Goal: Information Seeking & Learning: Learn about a topic

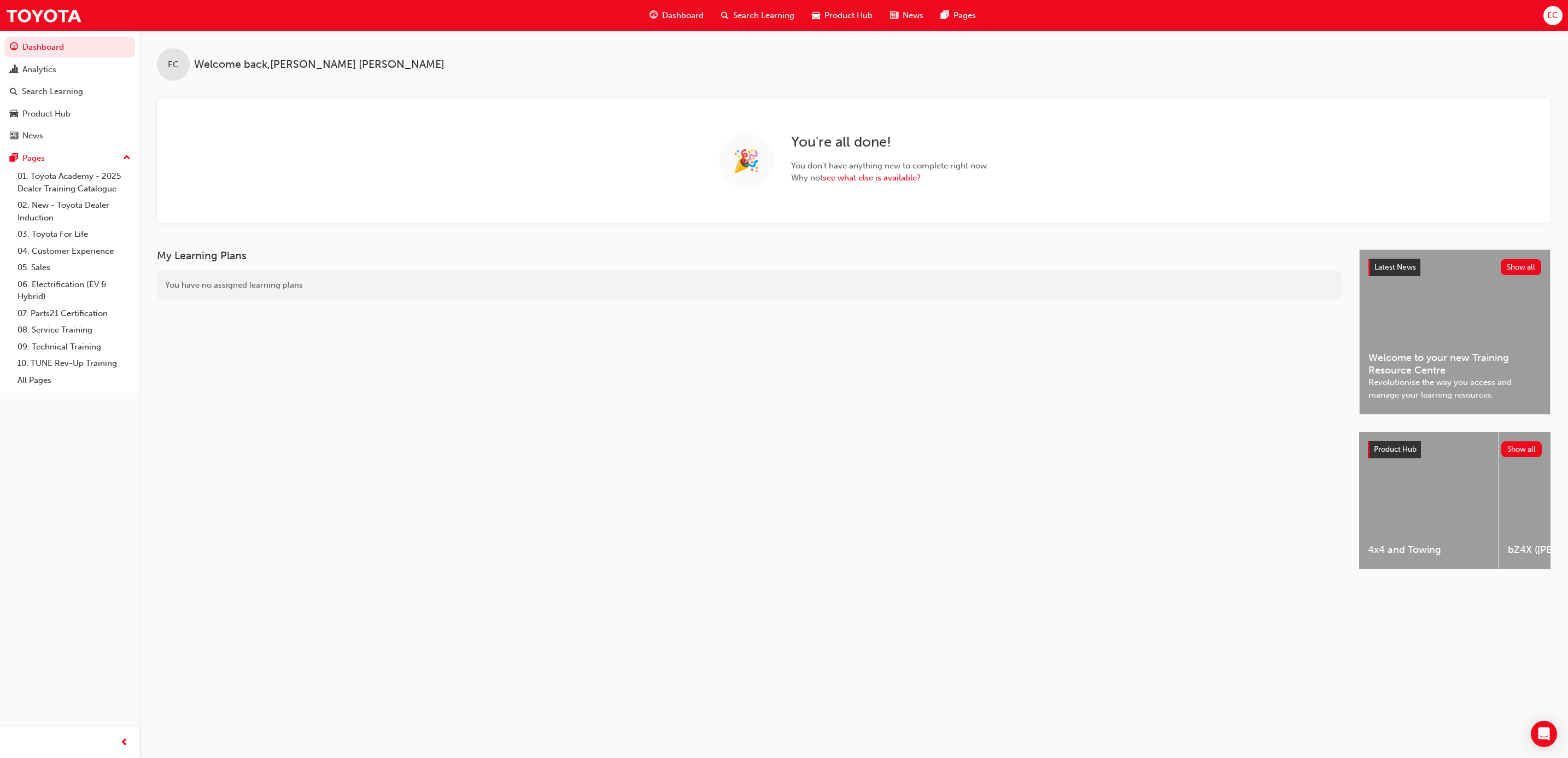
click at [31, 95] on div "Search Learning" at bounding box center [52, 91] width 61 height 12
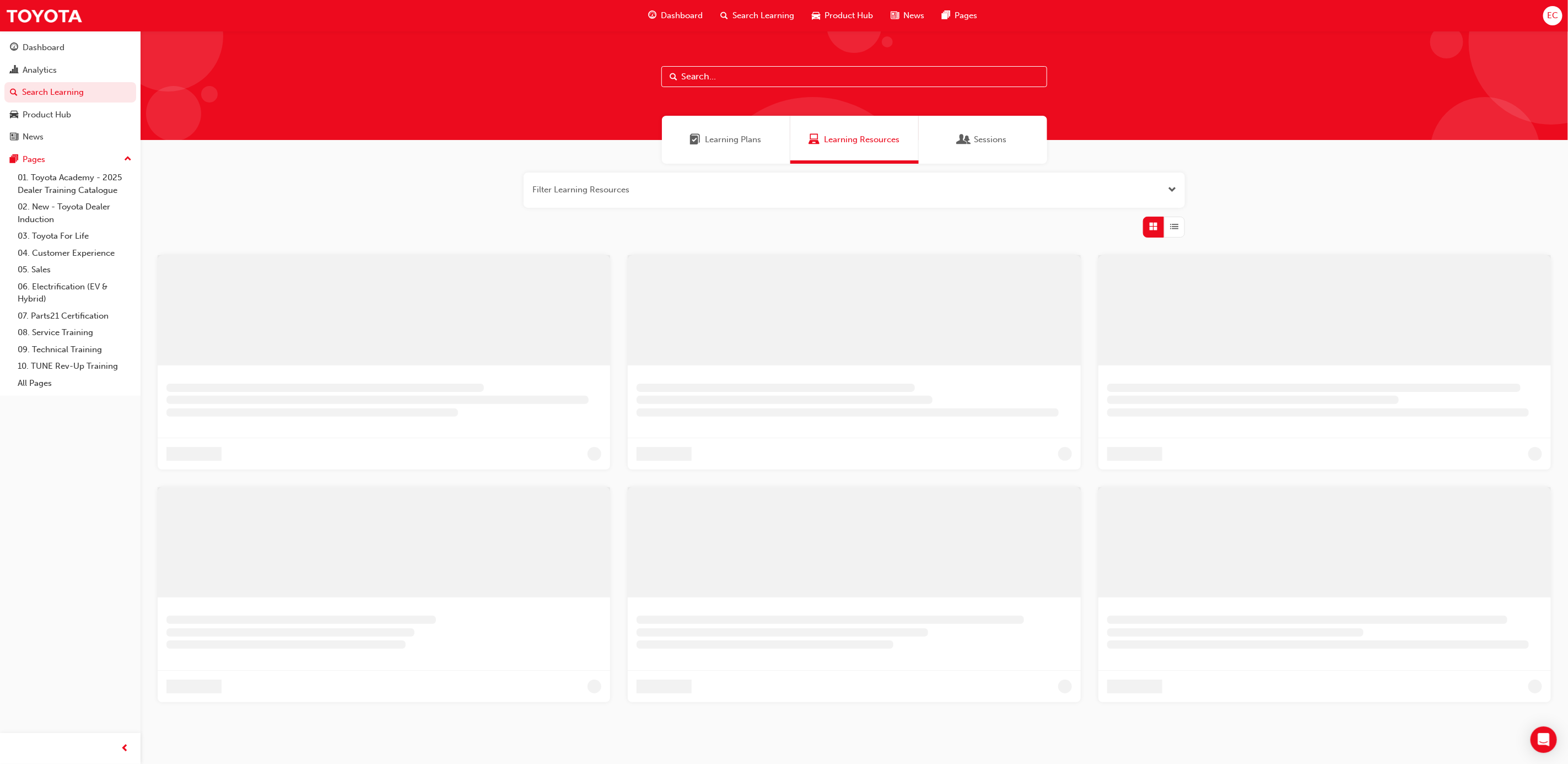
click at [753, 82] on input "text" at bounding box center [854, 77] width 386 height 21
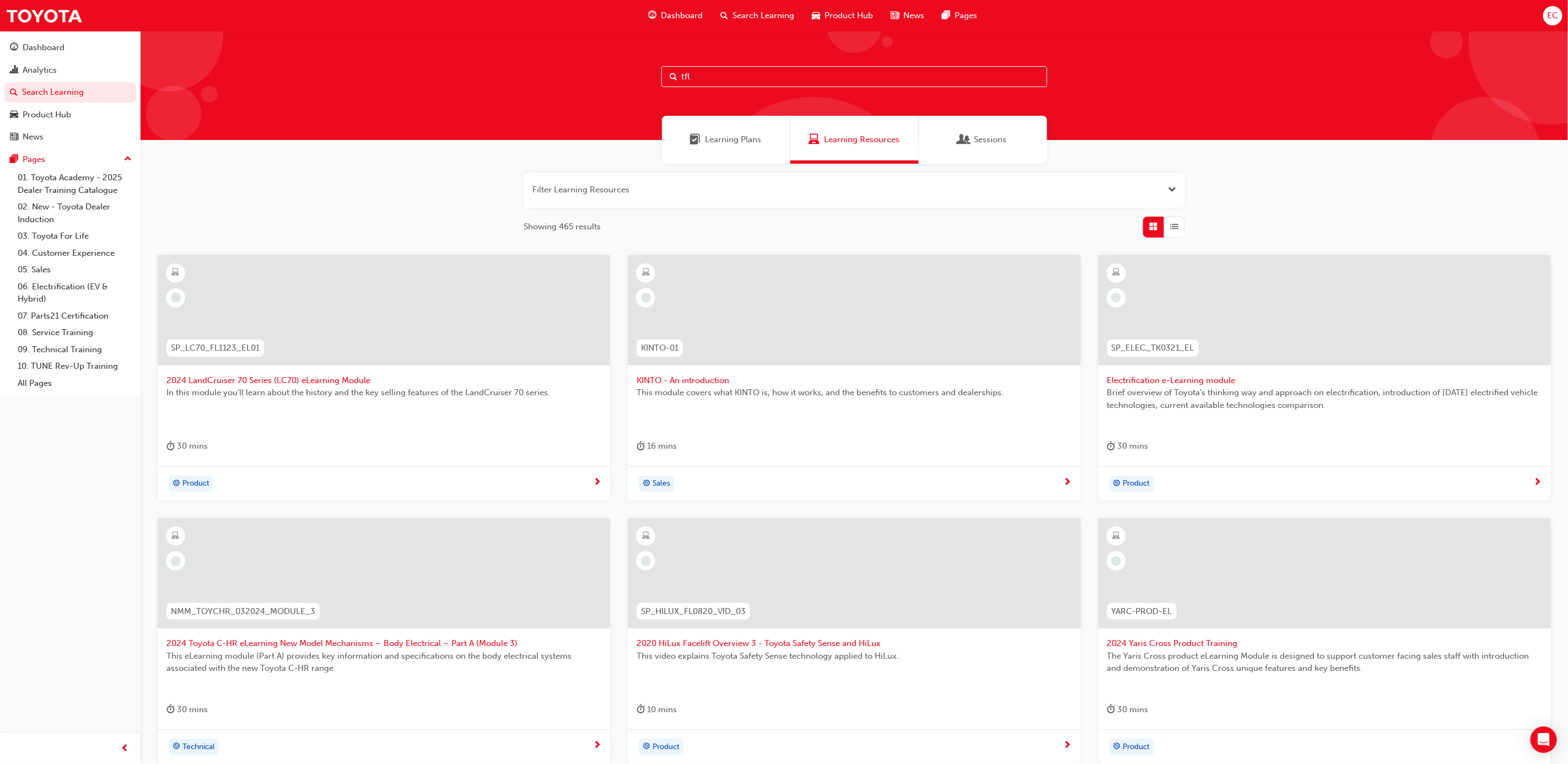
type input "tfl"
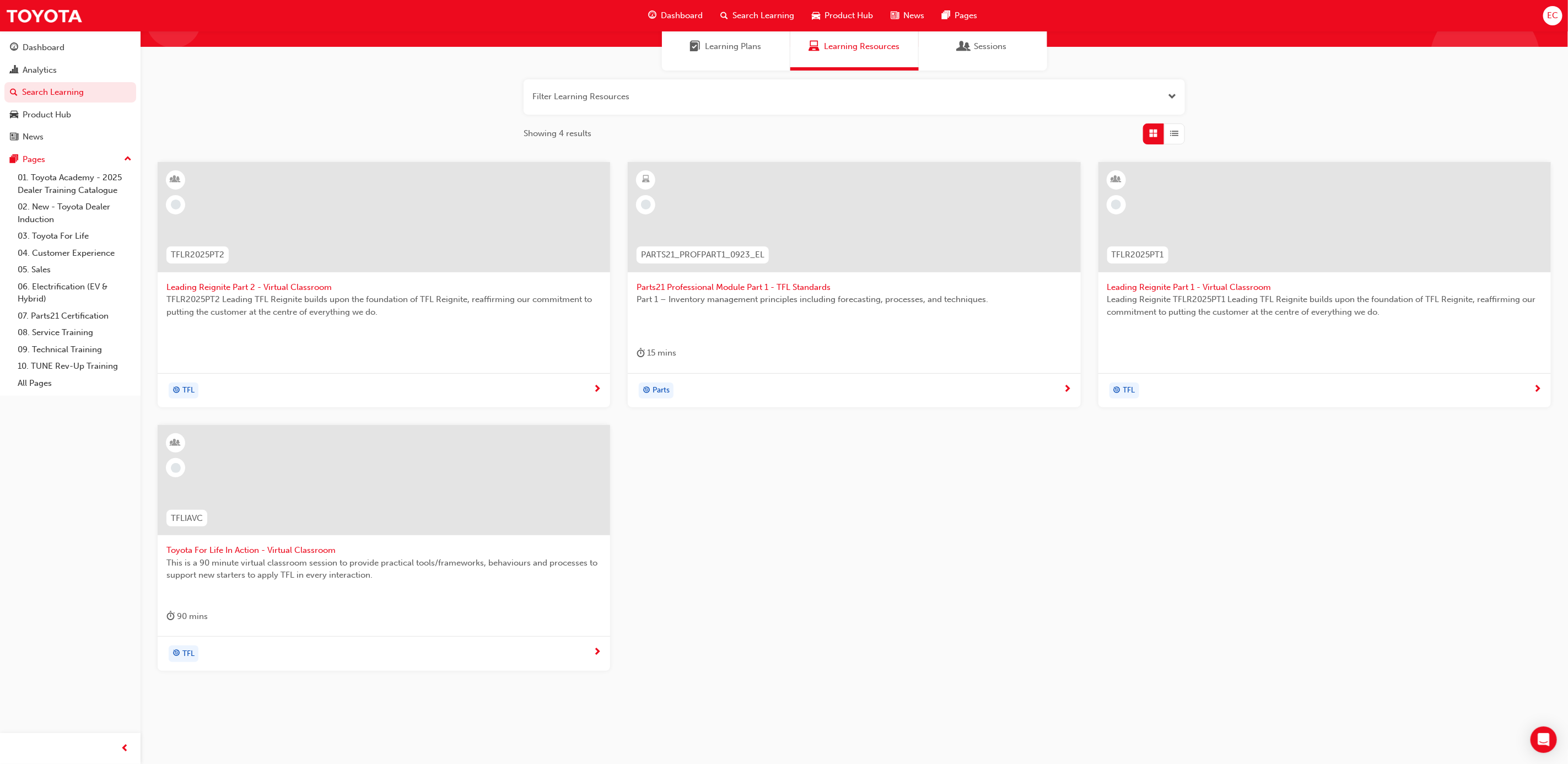
scroll to position [106, 0]
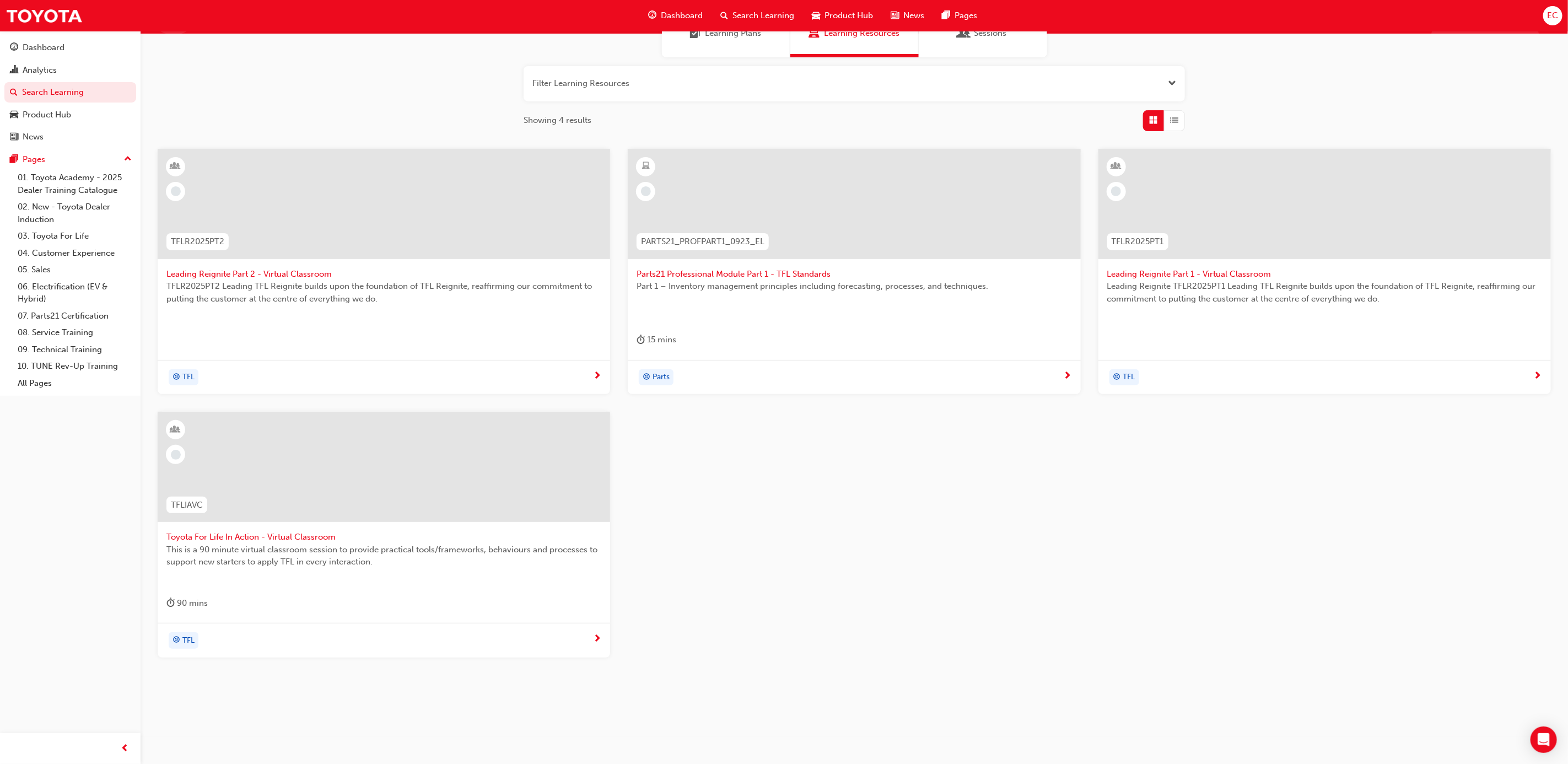
click at [298, 490] on div at bounding box center [384, 466] width 453 height 110
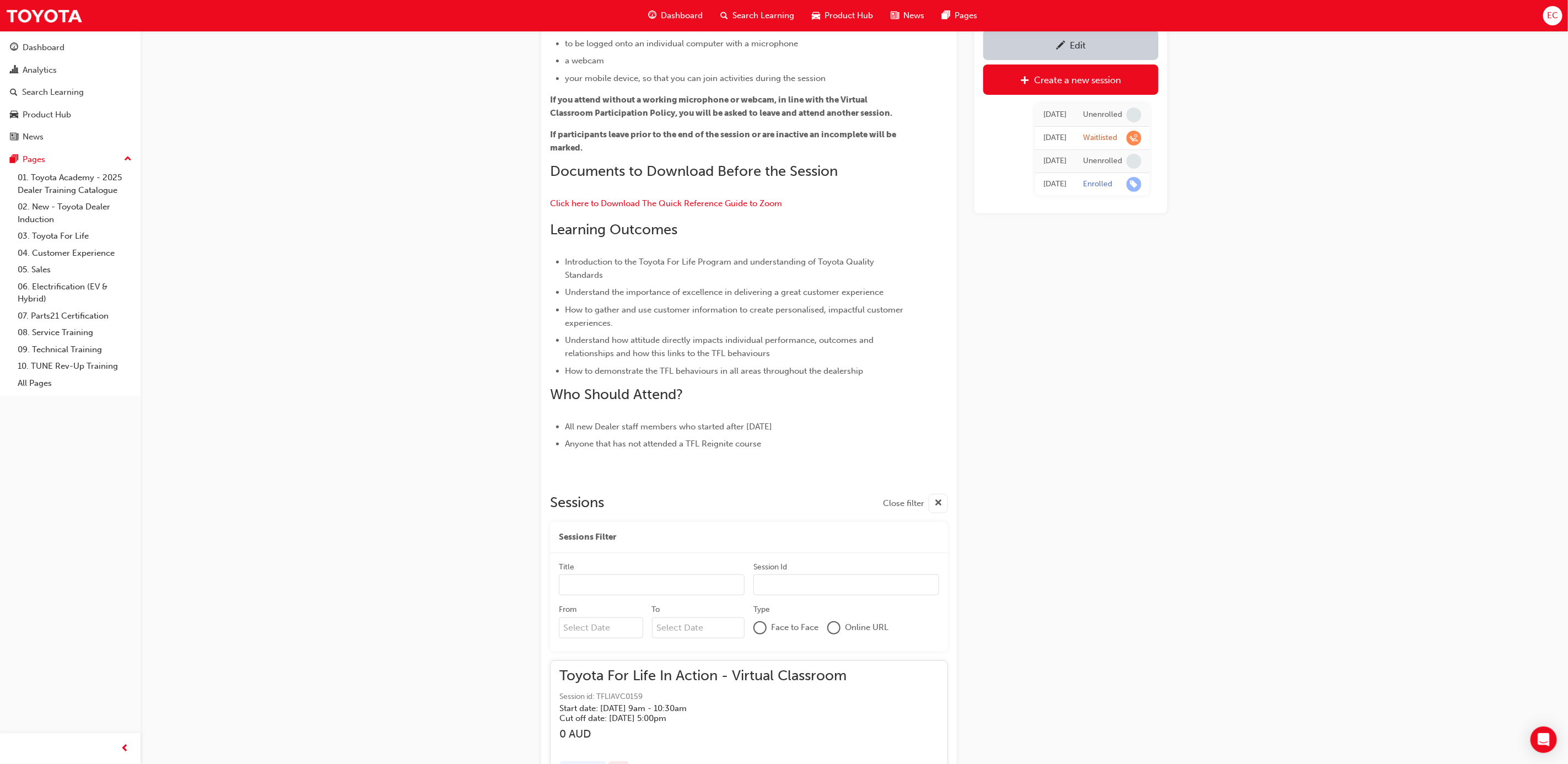
scroll to position [256, 0]
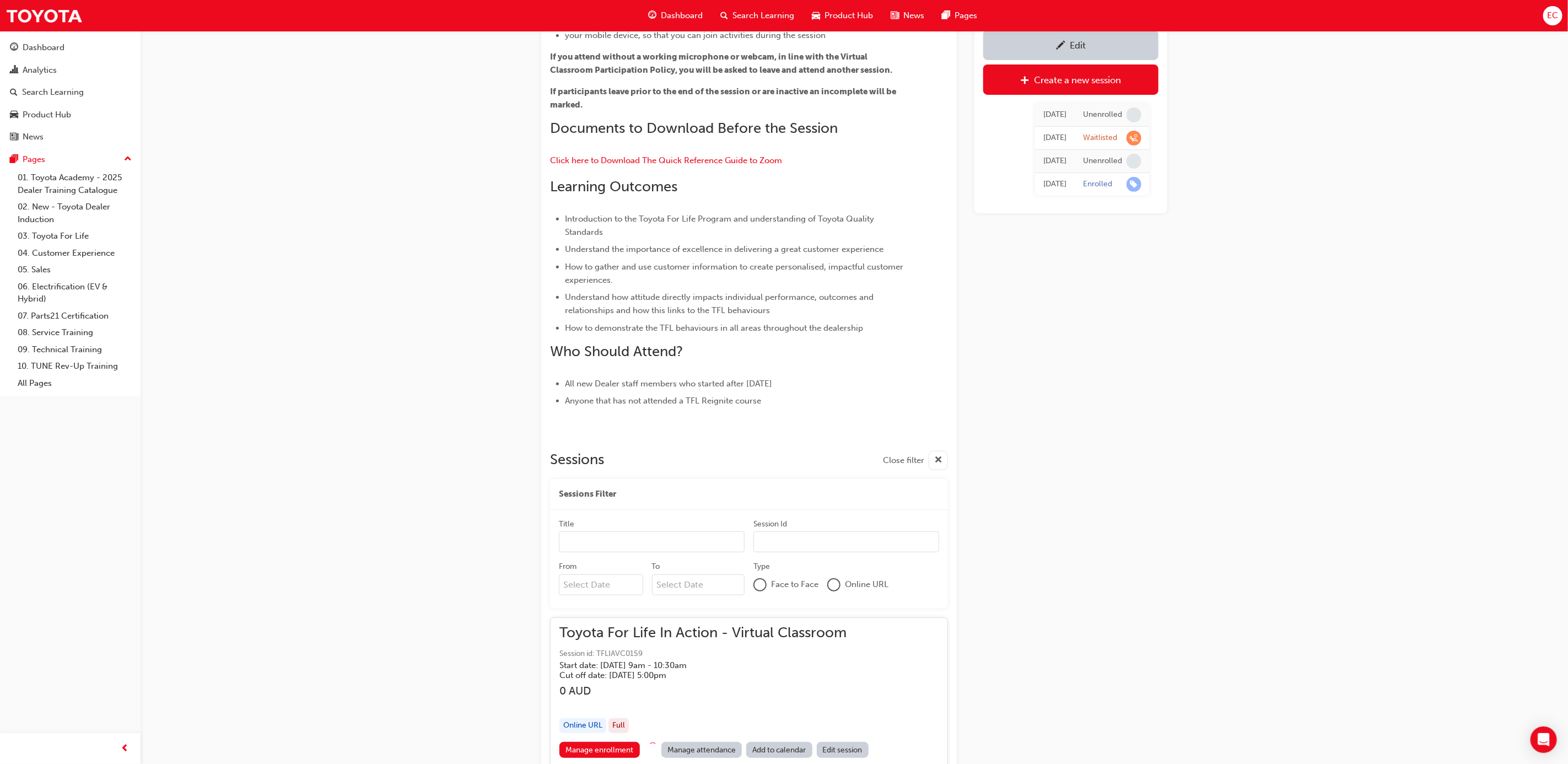
click at [614, 582] on input "From" at bounding box center [601, 585] width 84 height 21
click at [637, 700] on div "21" at bounding box center [639, 697] width 14 height 14
click at [637, 595] on input "From Previous Month Next Month [DATE] Su Mo Tu We Th Fr Sa 27 28 29 30 31 1 2 3…" at bounding box center [601, 585] width 84 height 21
type input "[DATE]"
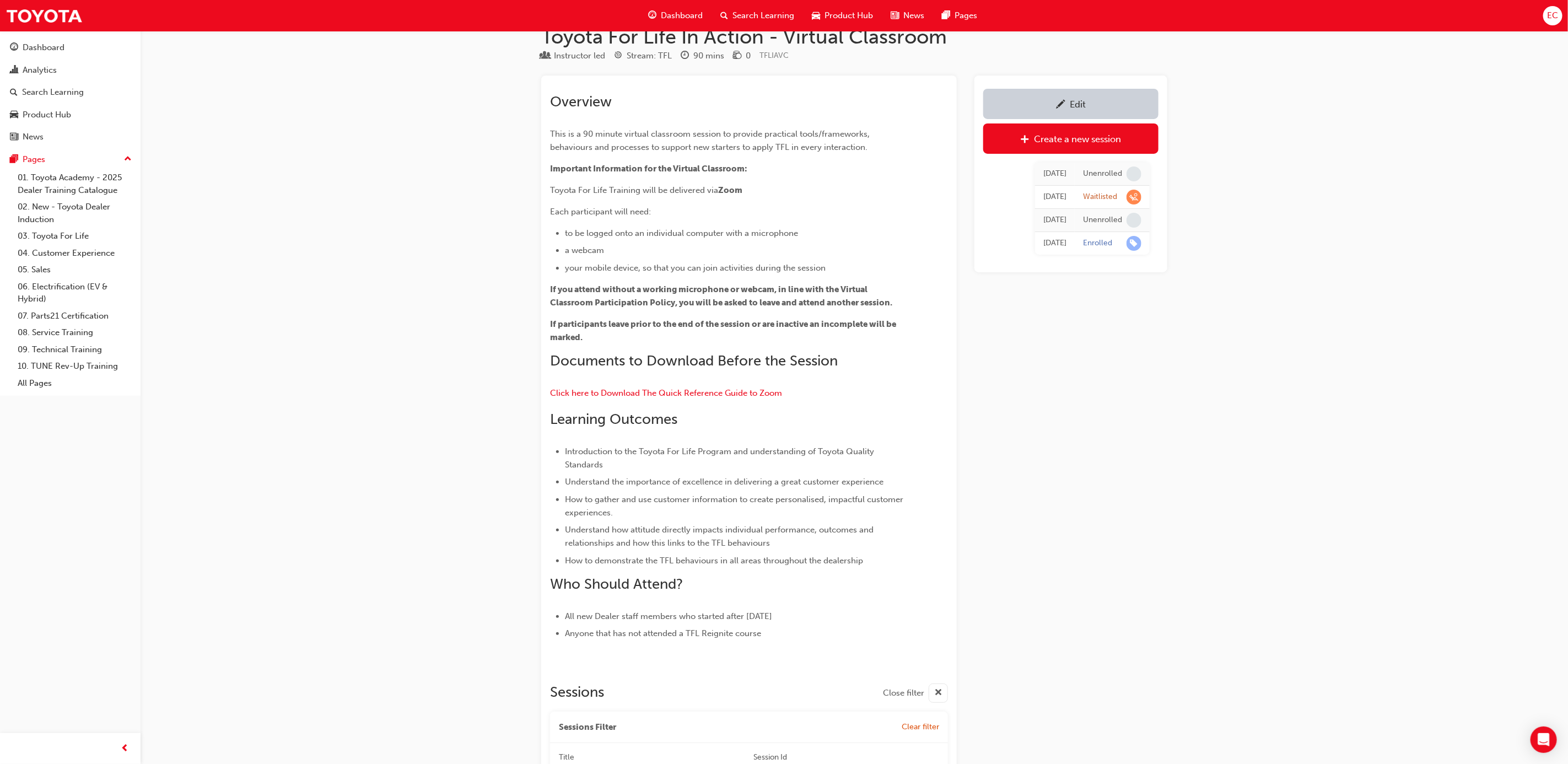
scroll to position [0, 0]
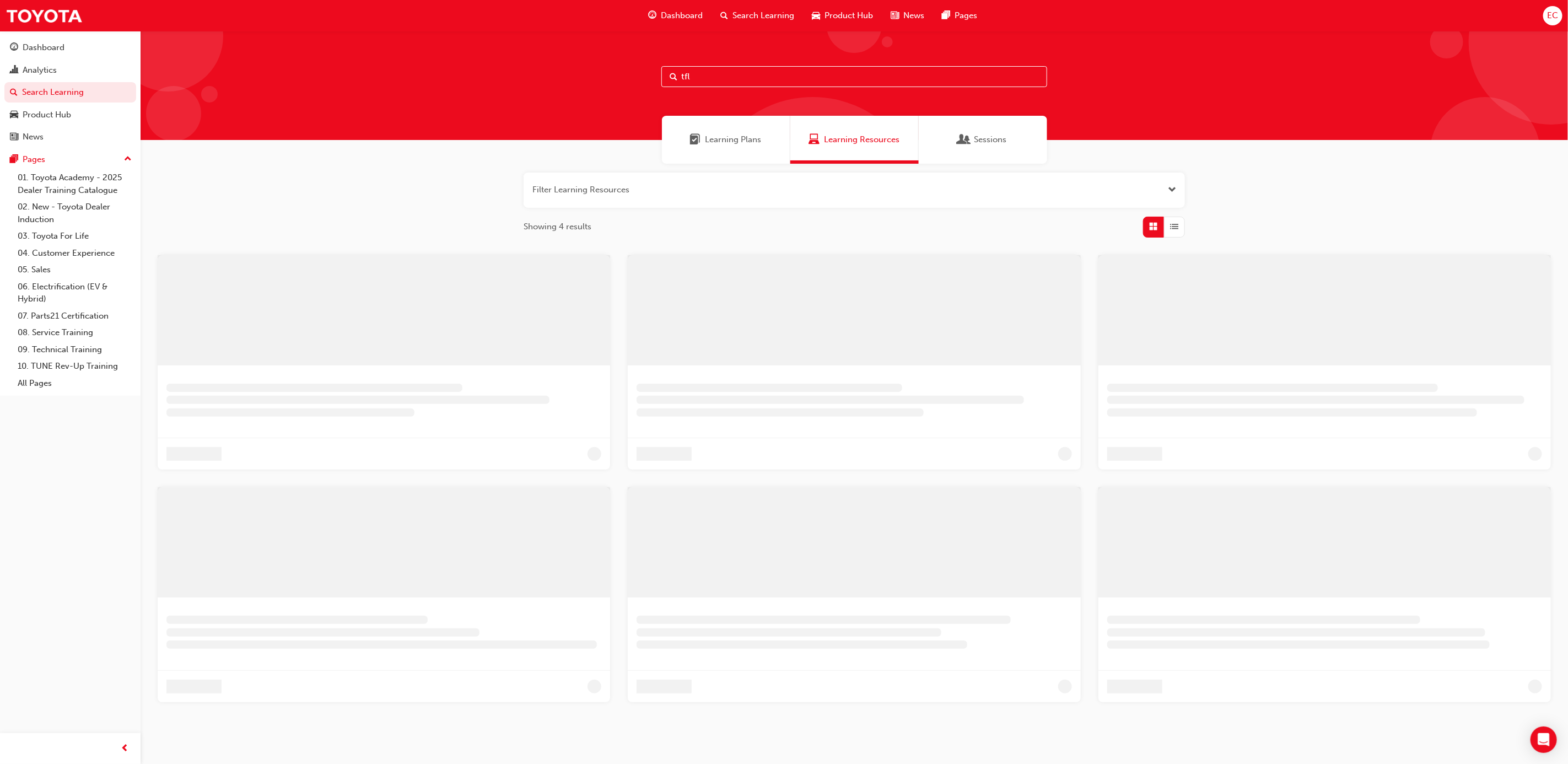
scroll to position [27, 0]
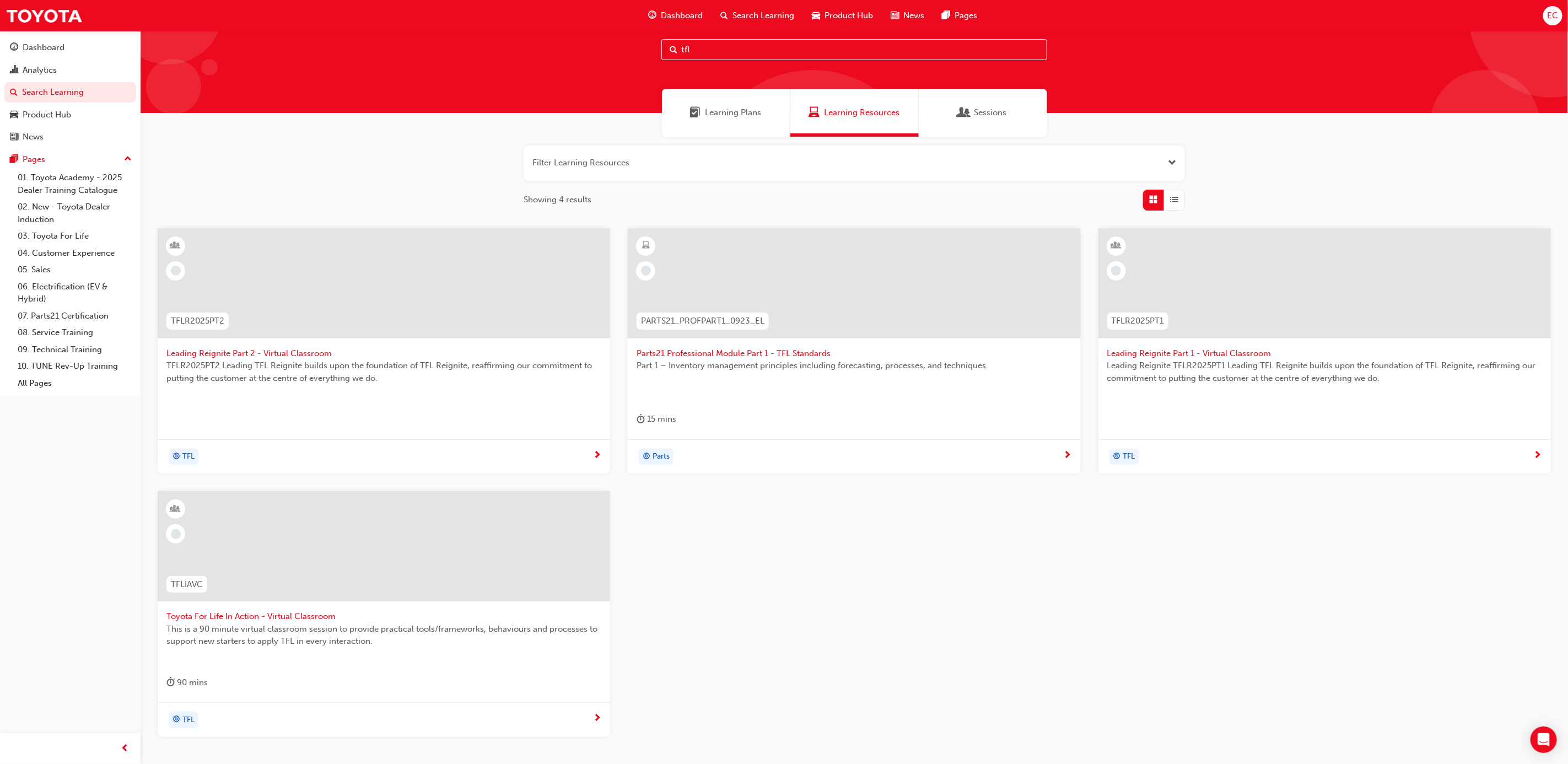
click at [1320, 307] on div at bounding box center [1324, 283] width 453 height 110
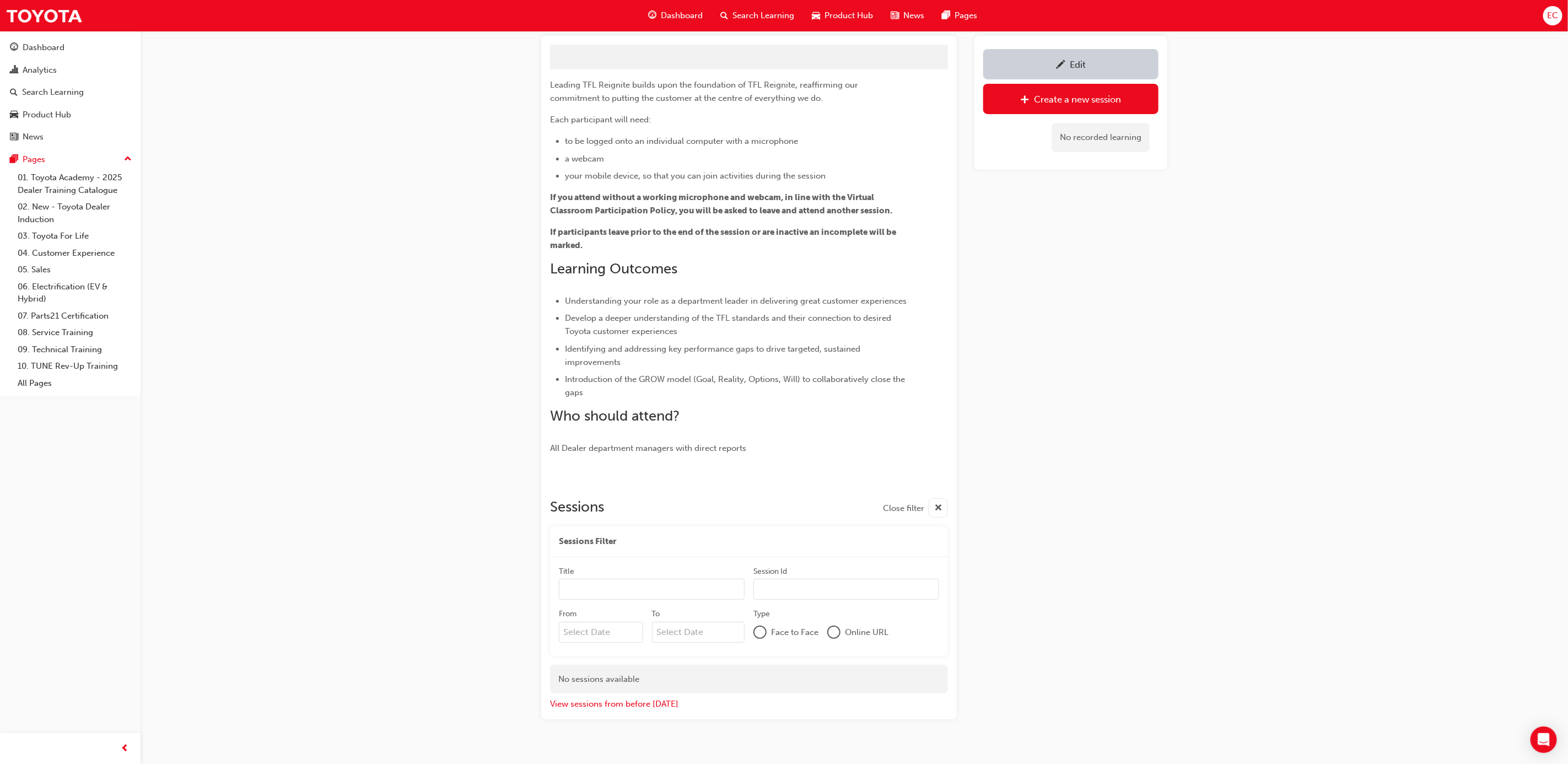
scroll to position [81, 0]
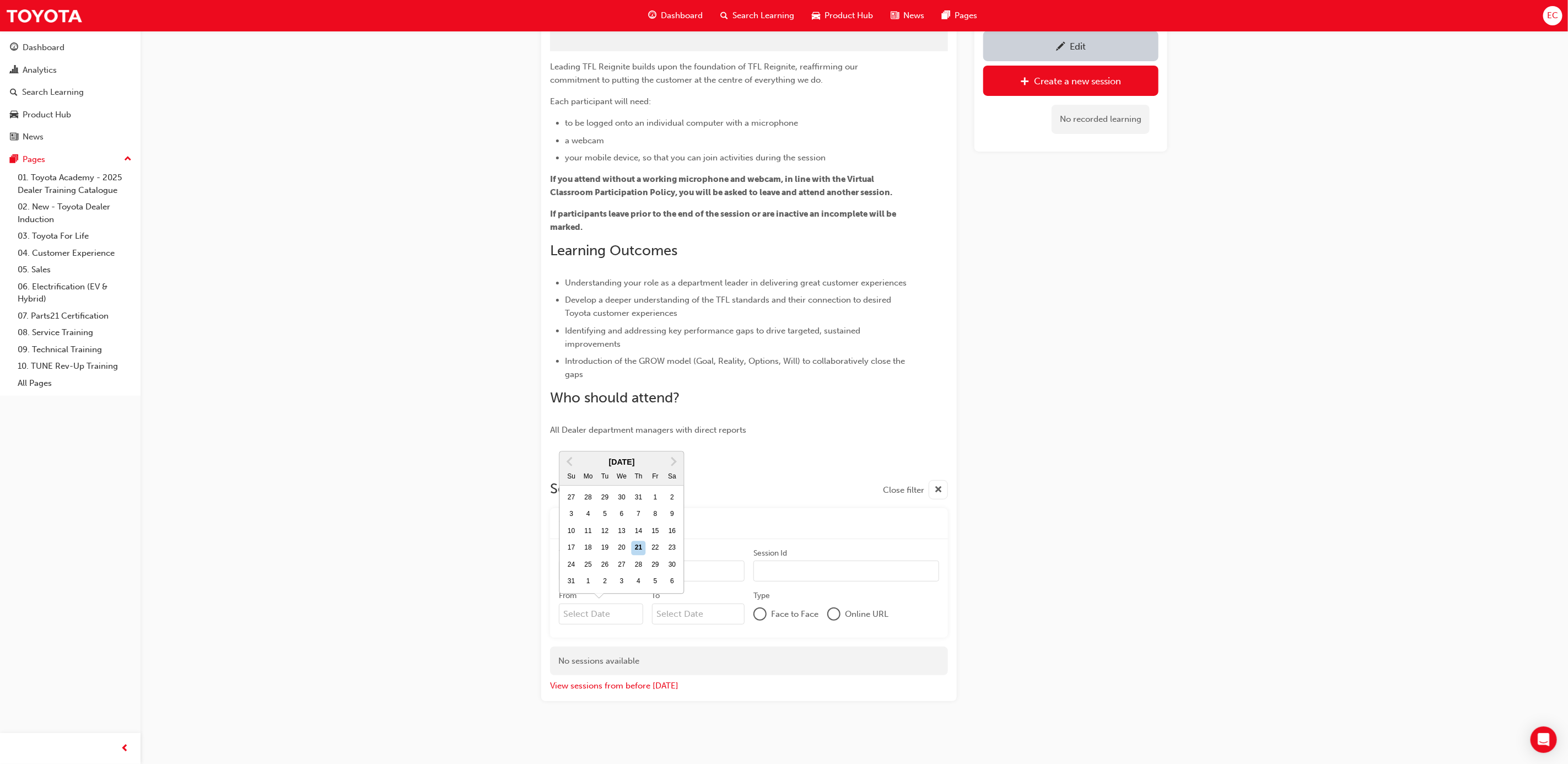
click at [597, 618] on input "From Previous Month Next Month [DATE] Su Mo Tu We Th Fr Sa 27 28 29 30 31 1 2 3…" at bounding box center [601, 614] width 84 height 21
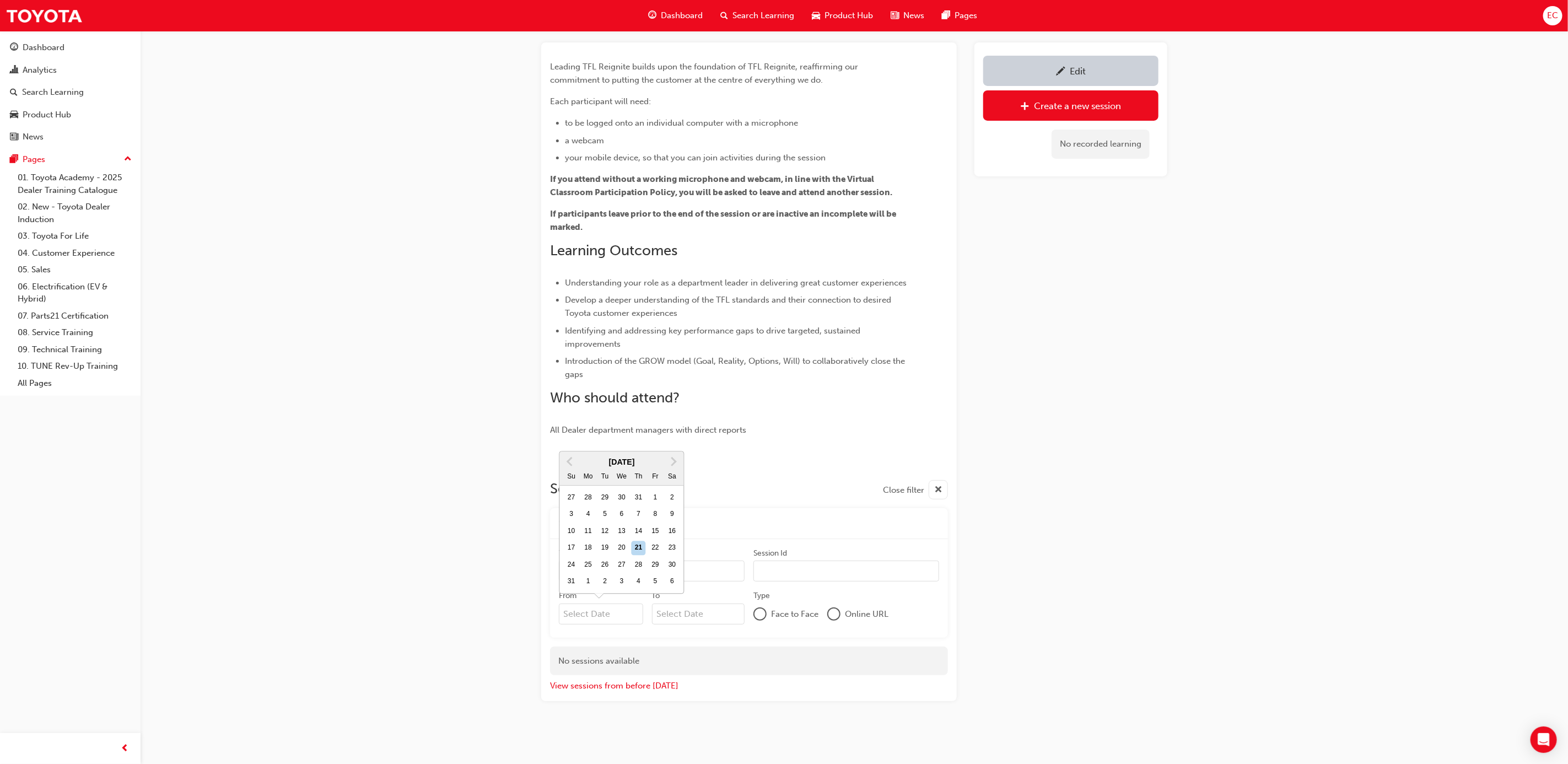
click at [637, 547] on div "21" at bounding box center [639, 547] width 14 height 14
click at [637, 603] on input "From Previous Month Next Month [DATE] Su Mo Tu We Th Fr Sa 27 28 29 30 31 1 2 3…" at bounding box center [601, 614] width 84 height 21
type input "[DATE]"
click at [1200, 565] on div "Leading Reignite Part 1 - Virtual Classroom Instructor led Stream: TFL TFLR2025…" at bounding box center [784, 354] width 1568 height 821
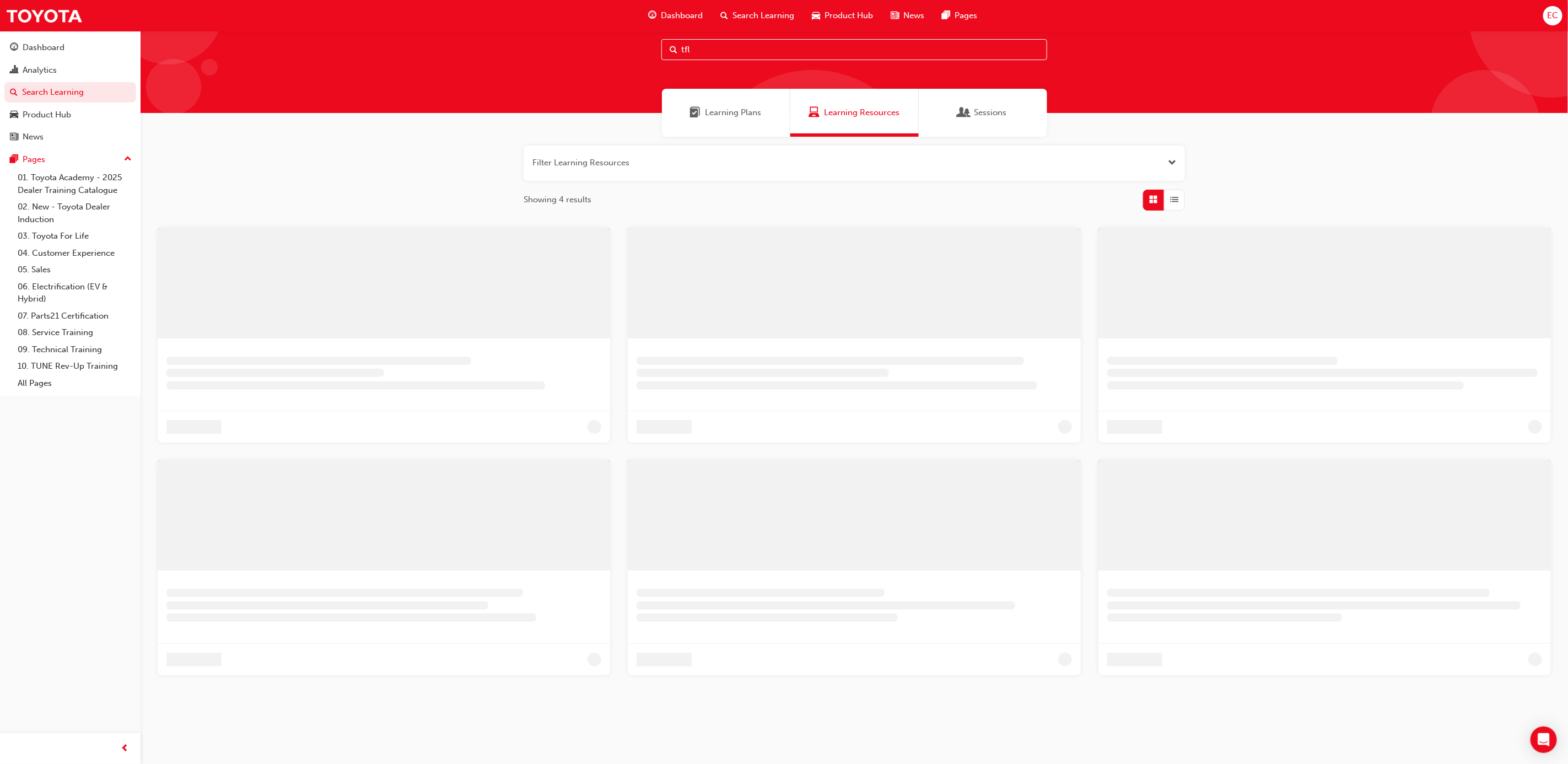
scroll to position [58, 0]
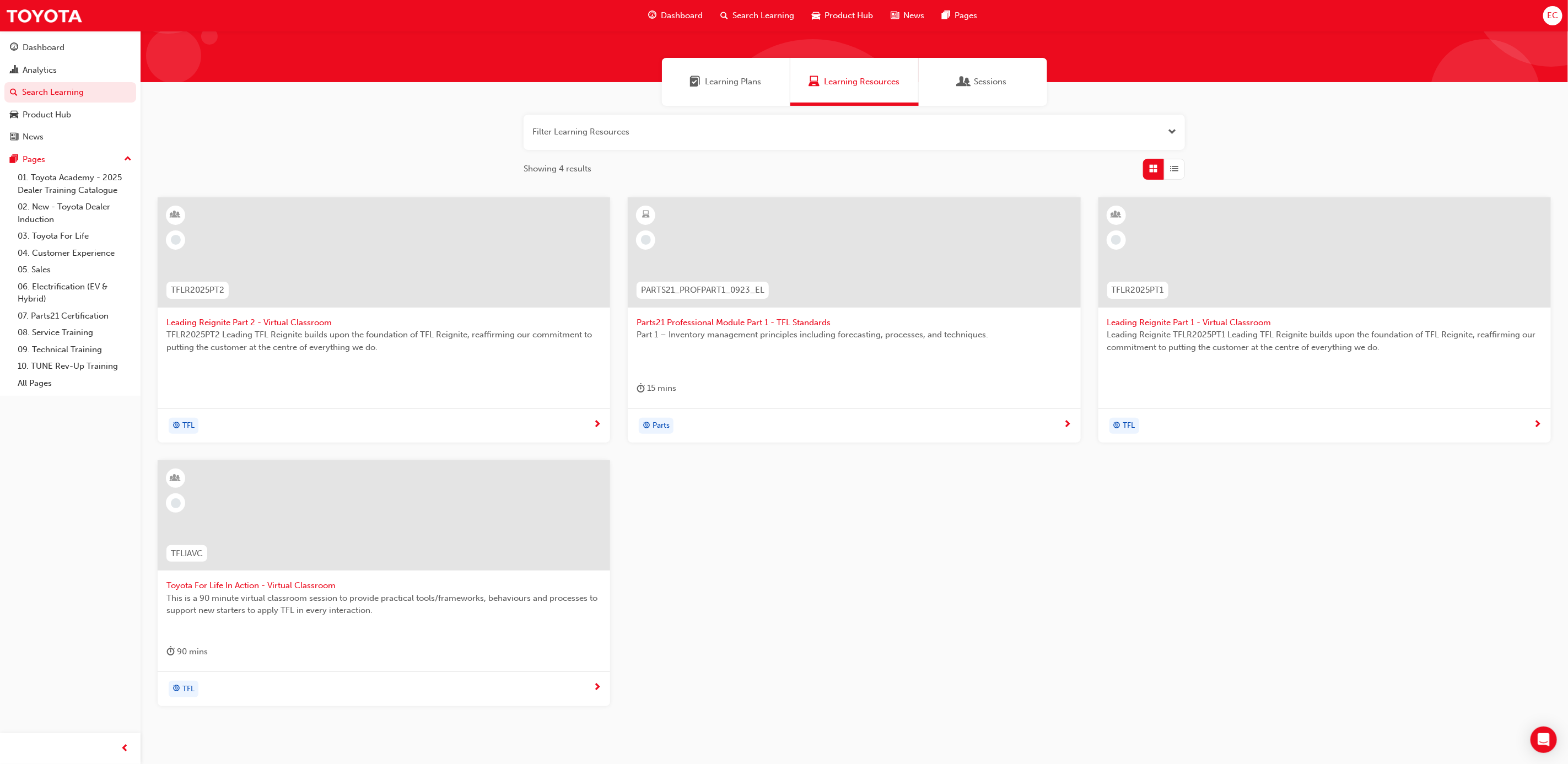
click at [1325, 289] on div at bounding box center [1324, 252] width 453 height 110
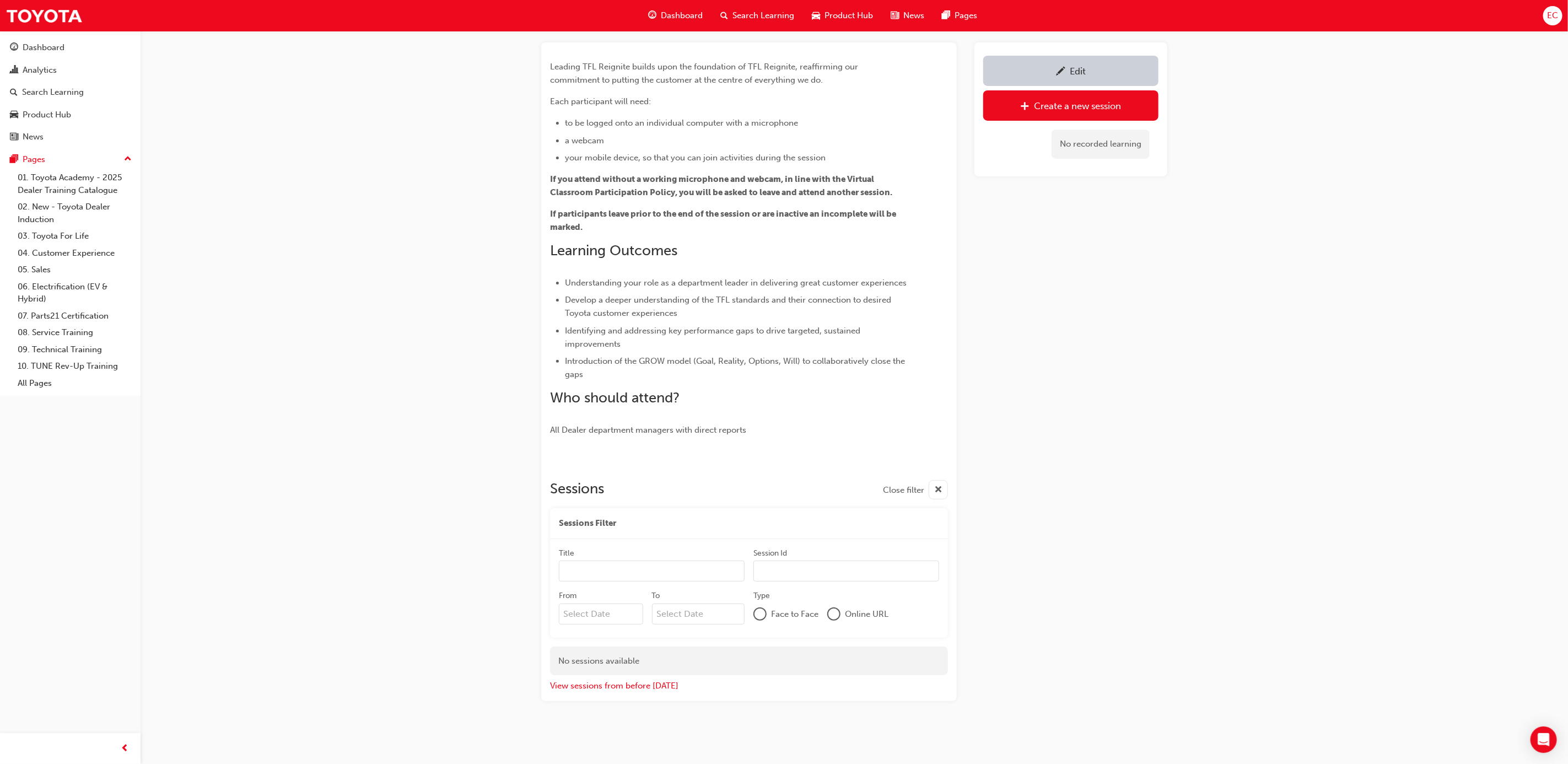
scroll to position [57, 0]
click at [621, 618] on input "From Previous Month Next Month [DATE] Su Mo Tu We Th Fr Sa 27 28 29 30 31 1 2 3…" at bounding box center [601, 614] width 84 height 21
click at [644, 545] on div "21" at bounding box center [639, 547] width 14 height 14
click at [644, 603] on input "From Previous Month Next Month [DATE] Su Mo Tu We Th Fr Sa 27 28 29 30 31 1 2 3…" at bounding box center [601, 614] width 84 height 21
type input "[DATE]"
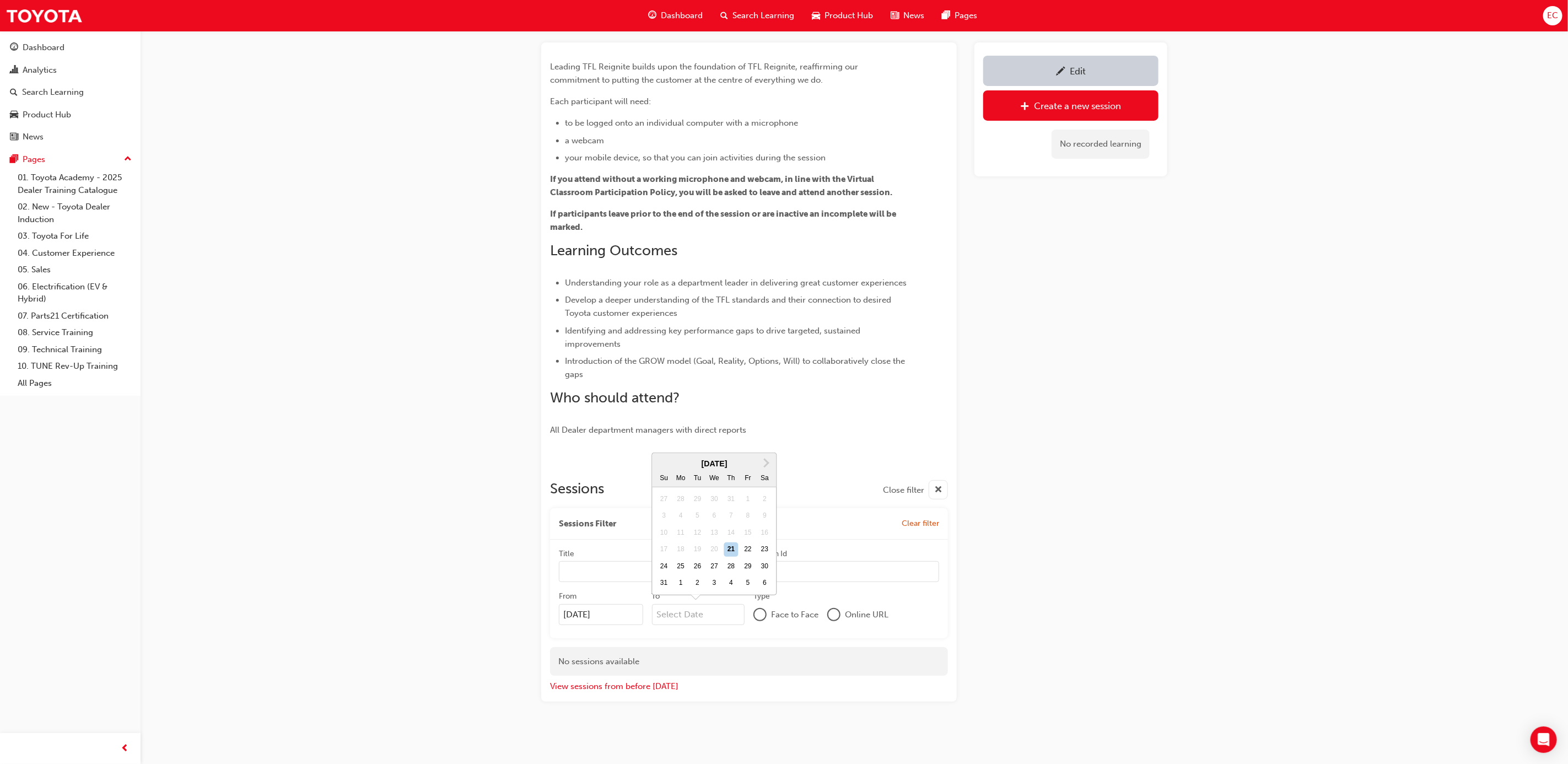
click at [687, 618] on input "To Next Month [DATE] Su Mo Tu We Th Fr Sa 27 28 29 30 31 1 2 3 4 5 6 7 8 9 10 1…" at bounding box center [698, 614] width 93 height 21
click at [735, 545] on div "21" at bounding box center [731, 549] width 14 height 14
click at [735, 604] on input "To Next Month [DATE] Su Mo Tu We Th Fr Sa 27 28 29 30 31 1 2 3 4 5 6 7 8 9 10 1…" at bounding box center [698, 614] width 93 height 21
type input "[DATE]"
click at [1247, 657] on div "Leading Reignite Part 1 - Virtual Classroom Instructor led Stream: TFL TFLR2025…" at bounding box center [784, 354] width 1568 height 821
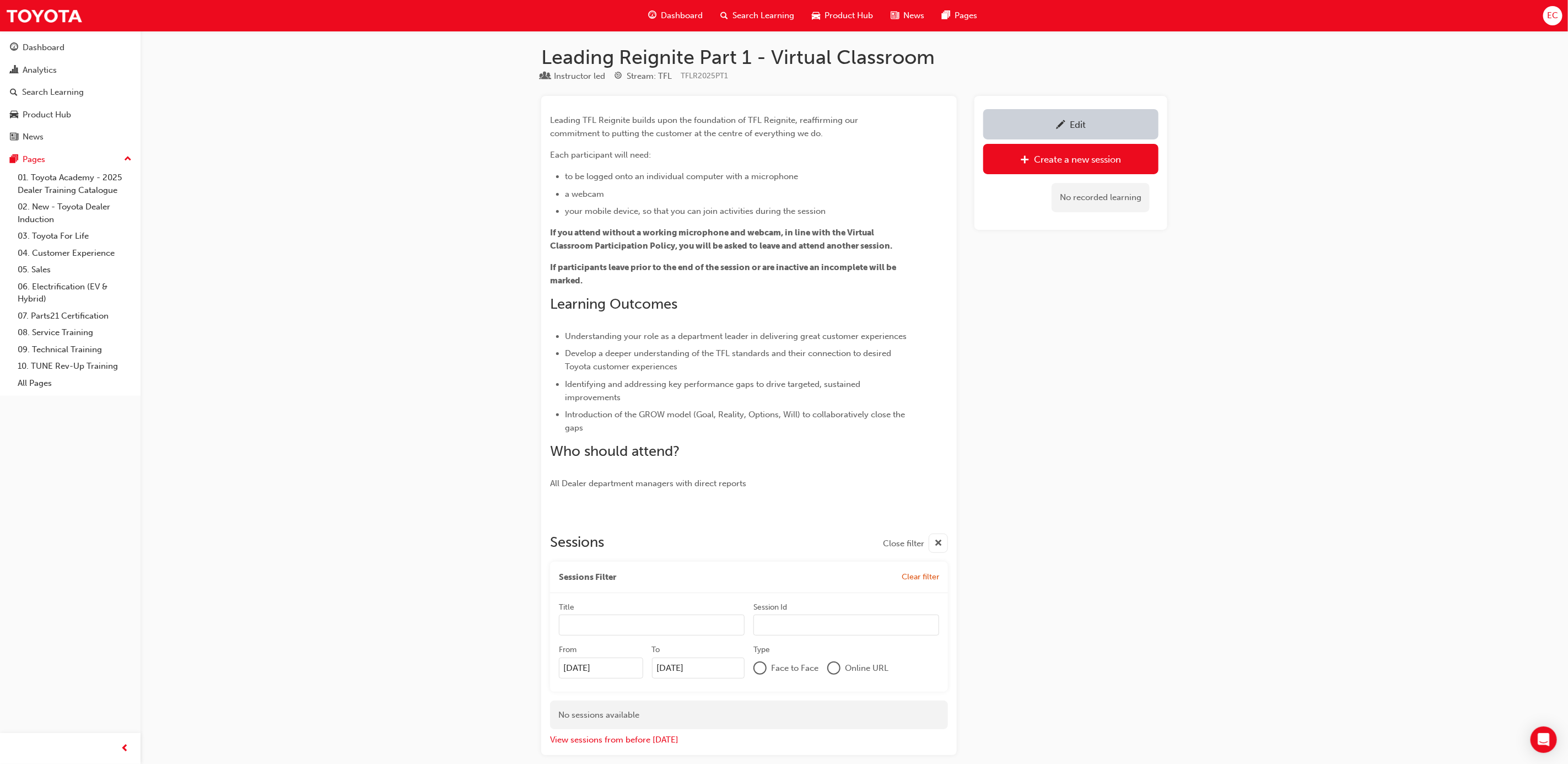
scroll to position [1, 0]
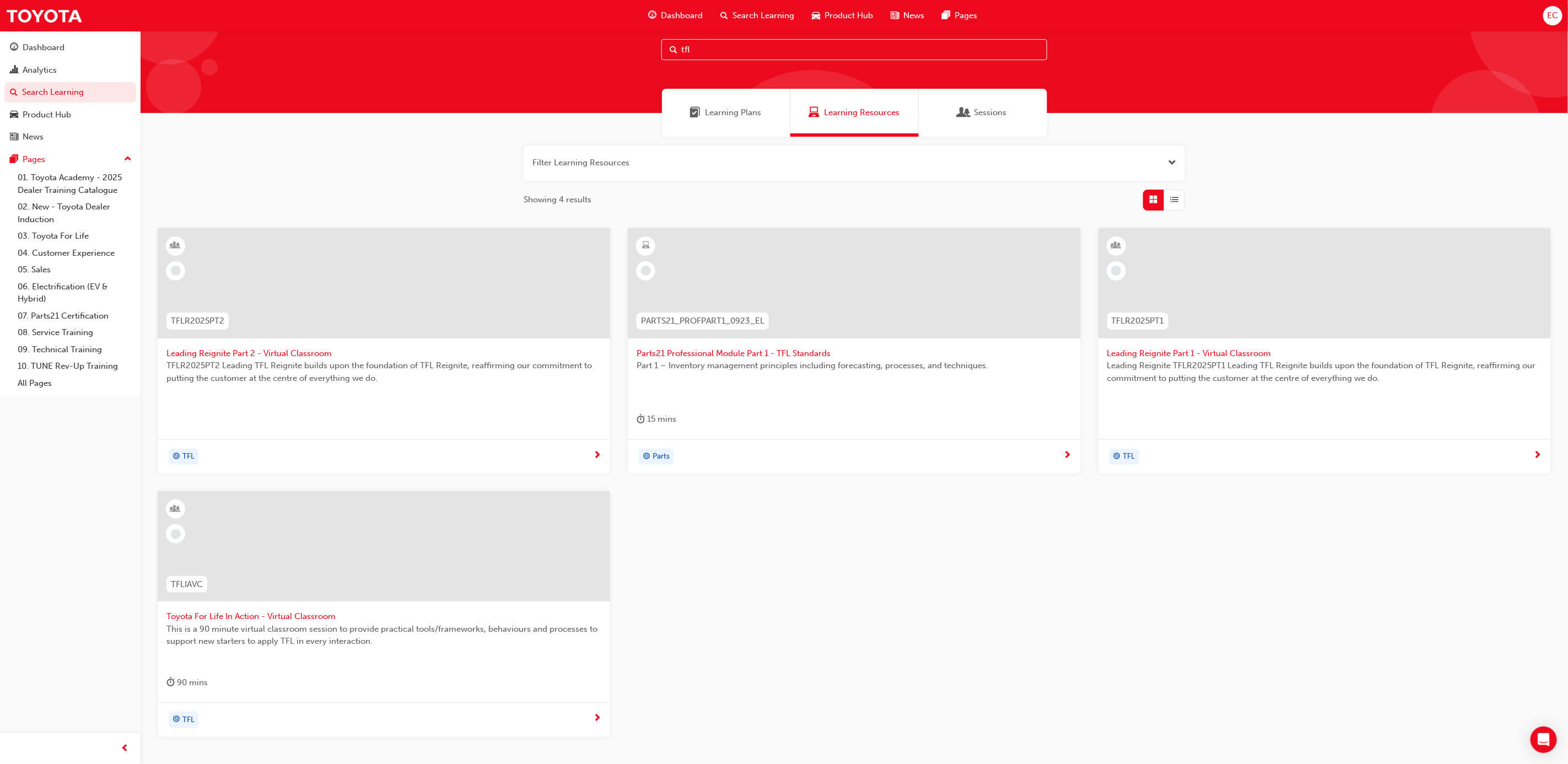
click at [345, 275] on div at bounding box center [384, 283] width 453 height 110
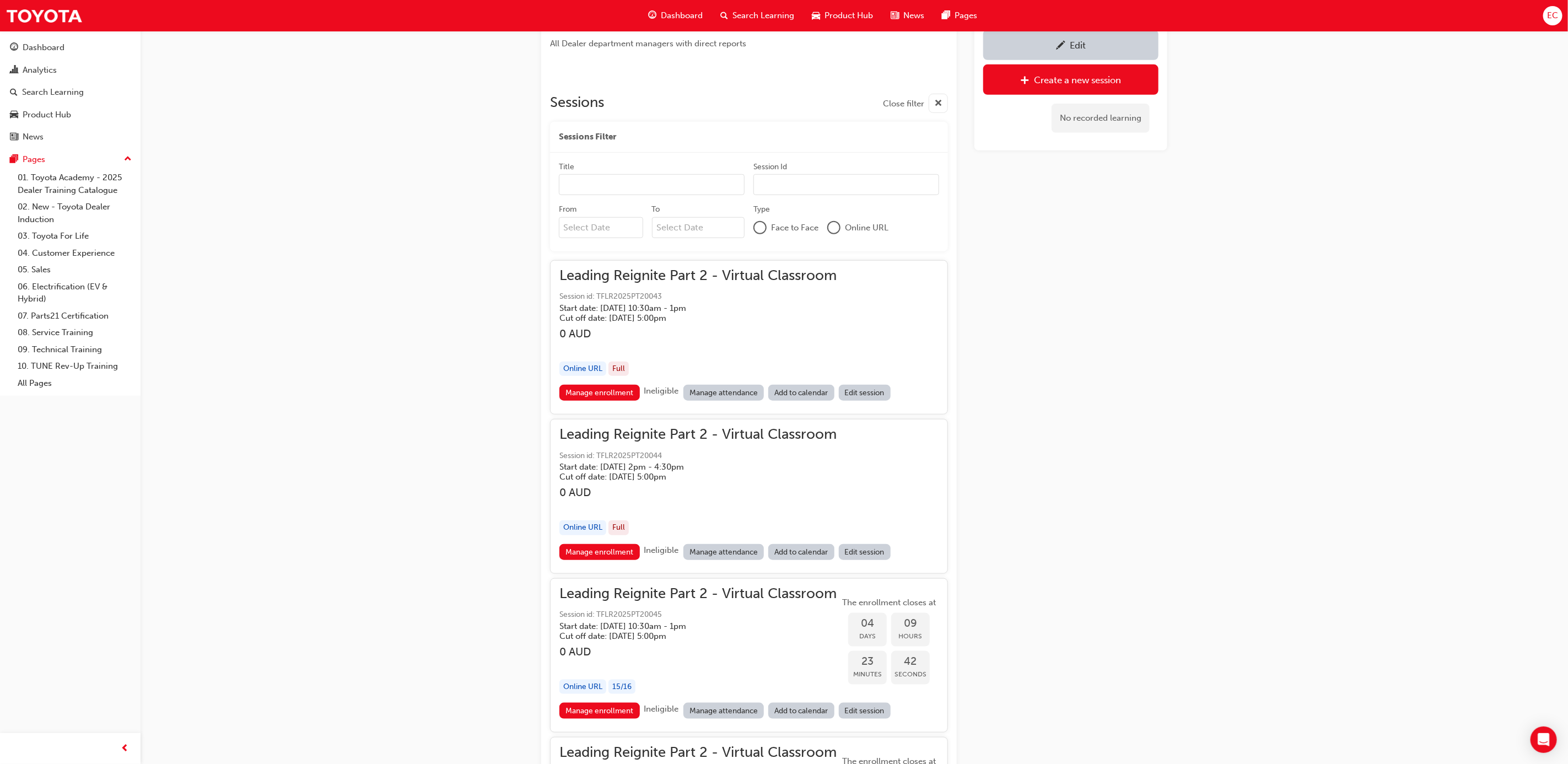
scroll to position [586, 0]
